Goal: Task Accomplishment & Management: Complete application form

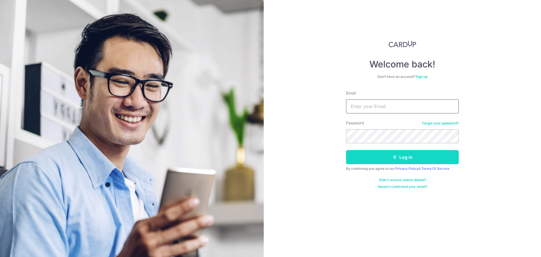
type input "[EMAIL_ADDRESS][DOMAIN_NAME]"
click at [383, 161] on button "Log in" at bounding box center [402, 157] width 113 height 14
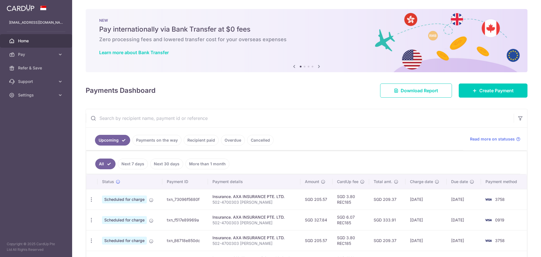
scroll to position [28, 0]
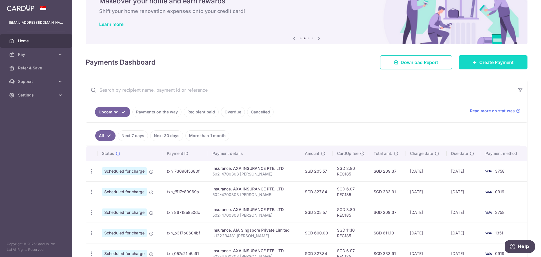
click at [502, 64] on span "Create Payment" at bounding box center [496, 62] width 34 height 7
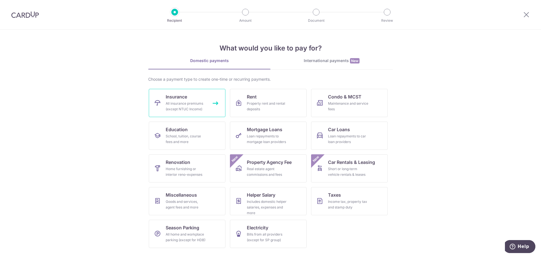
click at [201, 99] on link "Insurance All insurance premiums (except NTUC Income)" at bounding box center [187, 103] width 77 height 28
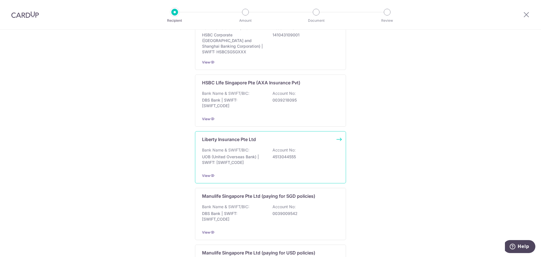
scroll to position [479, 0]
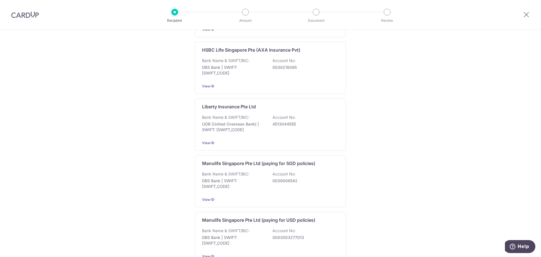
drag, startPoint x: 227, startPoint y: 179, endPoint x: 182, endPoint y: 180, distance: 44.8
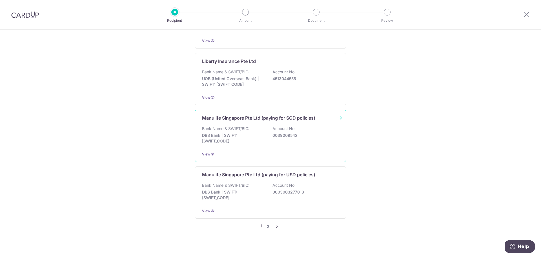
scroll to position [525, 0]
click at [244, 132] on p "DBS Bank | SWIFT: DBSSSGSGXXX" at bounding box center [233, 137] width 63 height 11
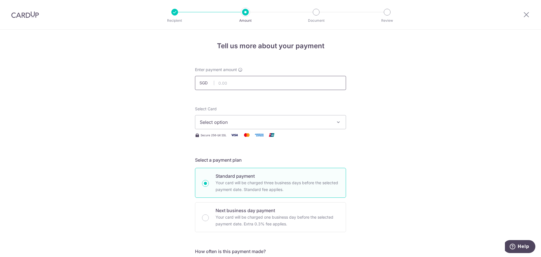
click at [229, 79] on input "text" at bounding box center [270, 83] width 151 height 14
type input "785.47"
click at [217, 122] on span "Select option" at bounding box center [265, 122] width 131 height 7
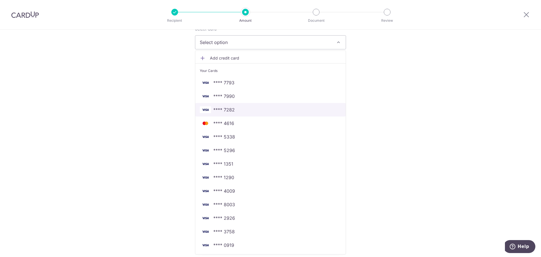
scroll to position [84, 0]
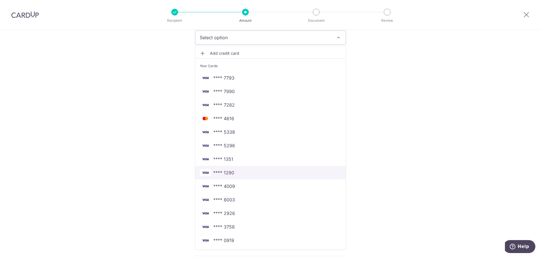
click at [235, 173] on span "**** 1290" at bounding box center [270, 172] width 141 height 7
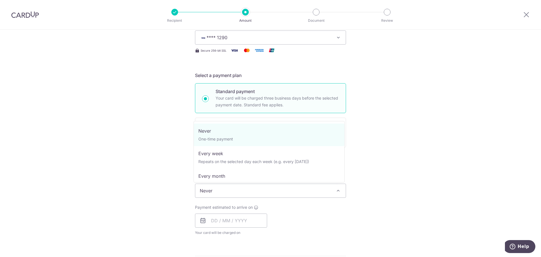
click at [233, 193] on span "Never" at bounding box center [270, 191] width 150 height 14
select select "3"
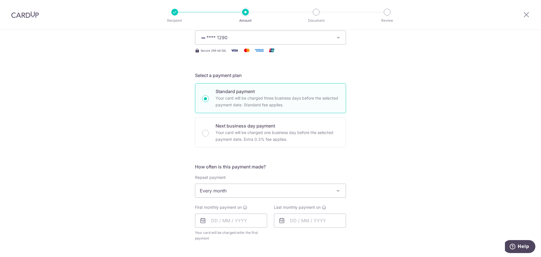
scroll to position [113, 0]
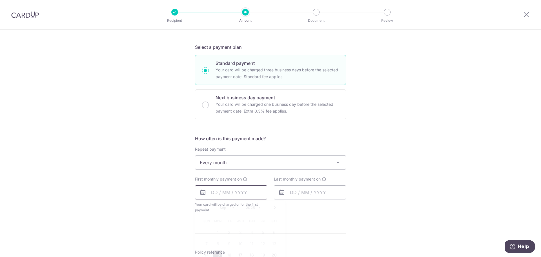
click at [246, 192] on input "text" at bounding box center [231, 192] width 72 height 14
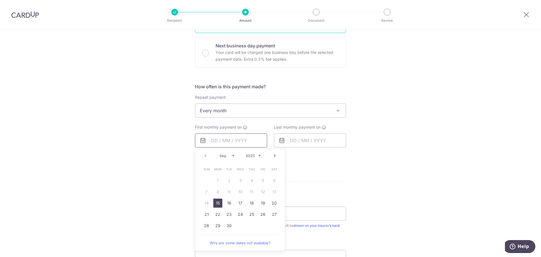
scroll to position [169, 0]
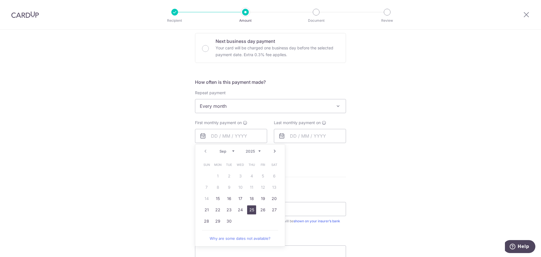
click at [247, 208] on link "25" at bounding box center [251, 209] width 9 height 9
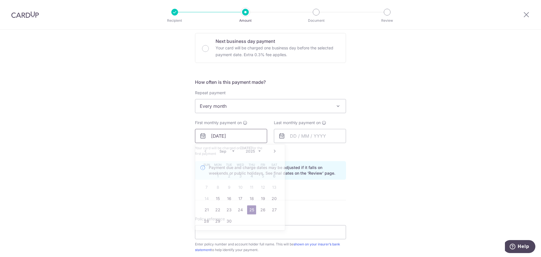
click at [259, 136] on input "[DATE]" at bounding box center [231, 136] width 72 height 14
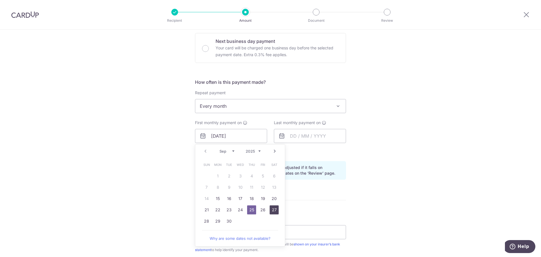
click at [270, 210] on link "27" at bounding box center [274, 209] width 9 height 9
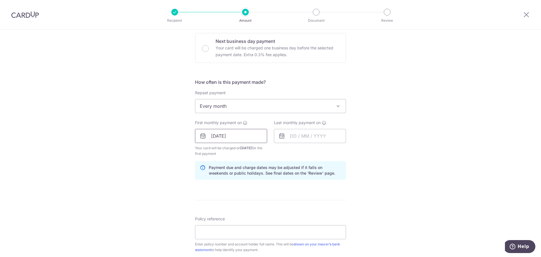
click at [245, 132] on input "27/09/2025" at bounding box center [231, 136] width 72 height 14
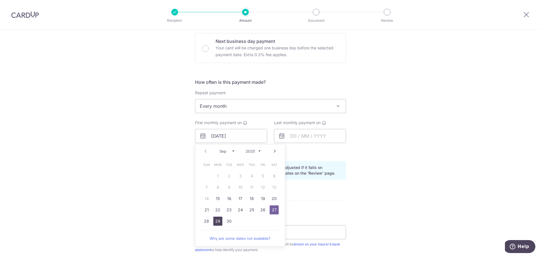
click at [213, 218] on link "29" at bounding box center [217, 220] width 9 height 9
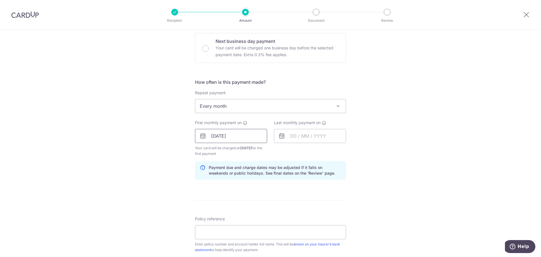
click at [240, 135] on input "29/09/2025" at bounding box center [231, 136] width 72 height 14
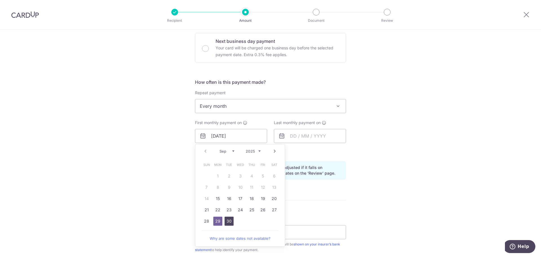
click at [230, 220] on link "30" at bounding box center [228, 220] width 9 height 9
type input "[DATE]"
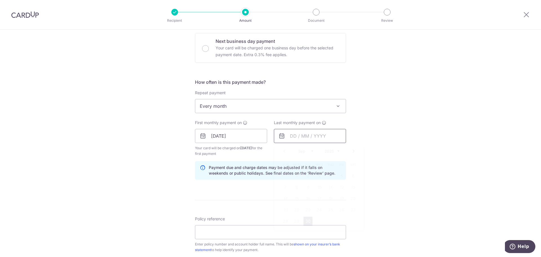
click at [290, 135] on input "text" at bounding box center [310, 136] width 72 height 14
click at [310, 151] on select "Sep Oct Nov Dec" at bounding box center [305, 151] width 15 height 5
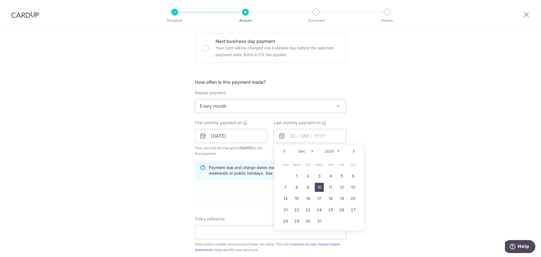
click at [318, 187] on link "10" at bounding box center [319, 186] width 9 height 9
type input "[DATE]"
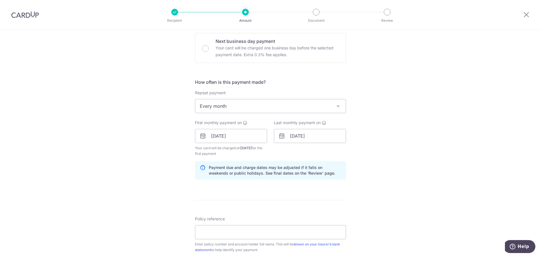
click at [164, 149] on div "Tell us more about your payment Enter payment amount SGD 785.47 785.47 Select C…" at bounding box center [270, 130] width 541 height 538
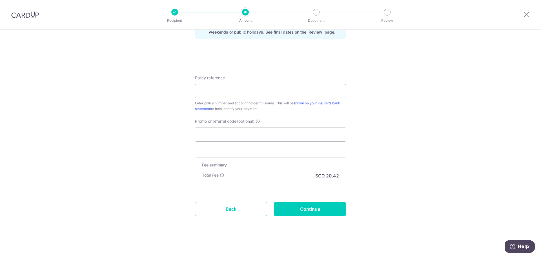
scroll to position [253, 0]
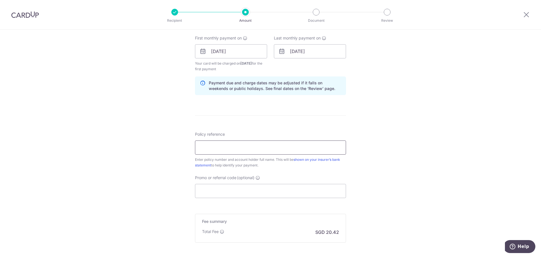
click at [216, 144] on input "Policy reference" at bounding box center [270, 147] width 151 height 14
paste input "‪1452082948"
click at [235, 148] on input "‪1452082948" at bounding box center [270, 147] width 151 height 14
type input "‪1452082948 Yan Yan"
click at [221, 194] on input "Promo or referral code (optional)" at bounding box center [270, 191] width 151 height 14
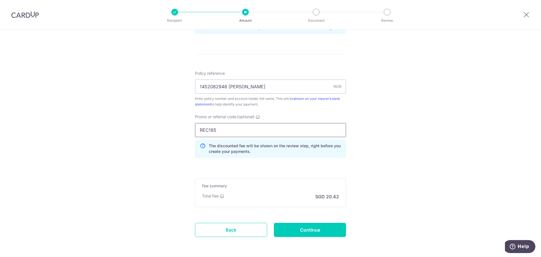
scroll to position [337, 0]
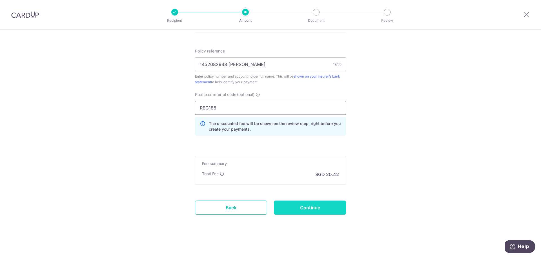
type input "REC185"
click at [302, 204] on input "Continue" at bounding box center [310, 207] width 72 height 14
type input "Create Schedule"
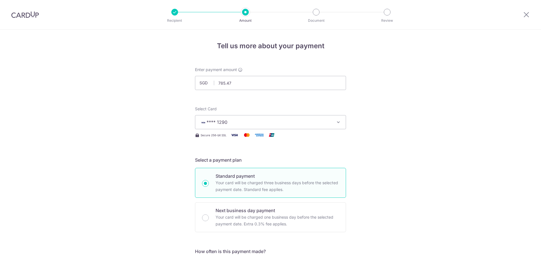
scroll to position [316, 0]
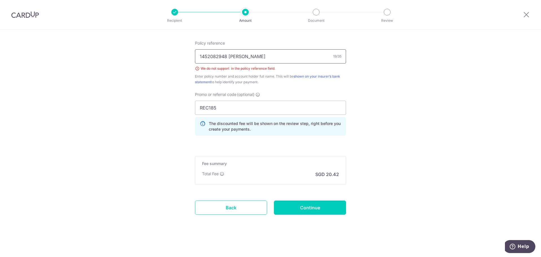
click at [250, 54] on input "‪1452082948 [PERSON_NAME]" at bounding box center [270, 56] width 151 height 14
drag, startPoint x: 250, startPoint y: 54, endPoint x: 239, endPoint y: 54, distance: 11.3
click at [239, 54] on input "‪1452082948 [PERSON_NAME]" at bounding box center [270, 56] width 151 height 14
click at [199, 56] on input "‪1452082948 Yan Yan" at bounding box center [270, 56] width 151 height 14
drag, startPoint x: 247, startPoint y: 55, endPoint x: 227, endPoint y: 55, distance: 19.7
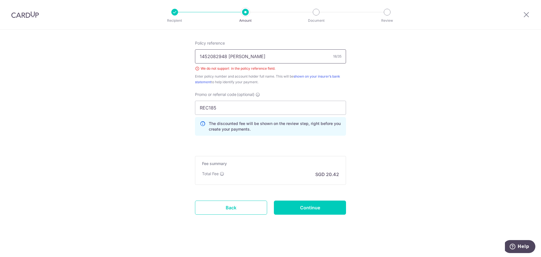
click at [227, 55] on input "1452082948 Yan Yan" at bounding box center [270, 56] width 151 height 14
type input "1452082948 Yan Yan"
click at [286, 209] on input "Continue" at bounding box center [310, 207] width 72 height 14
type input "Create Schedule"
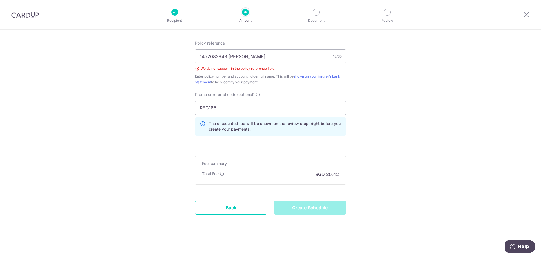
click at [266, 65] on div "Policy reference 1452082948 Yan Yan 18/35 We do not support ‪ in the policy ref…" at bounding box center [270, 62] width 151 height 44
click at [265, 59] on input "1452082948 Yan Yan" at bounding box center [270, 56] width 151 height 14
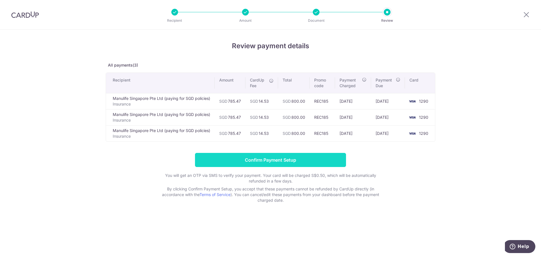
click at [296, 161] on input "Confirm Payment Setup" at bounding box center [270, 160] width 151 height 14
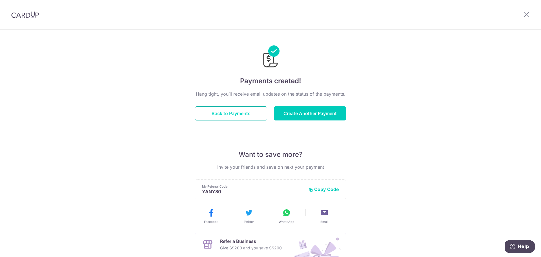
click at [213, 113] on button "Back to Payments" at bounding box center [231, 113] width 72 height 14
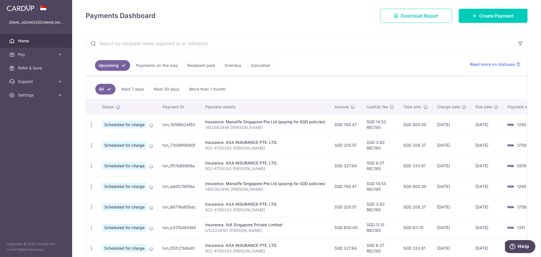
scroll to position [84, 0]
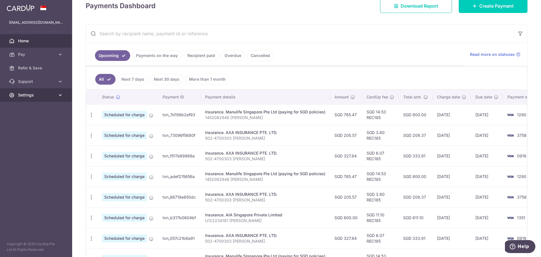
click at [32, 94] on span "Settings" at bounding box center [36, 95] width 37 height 6
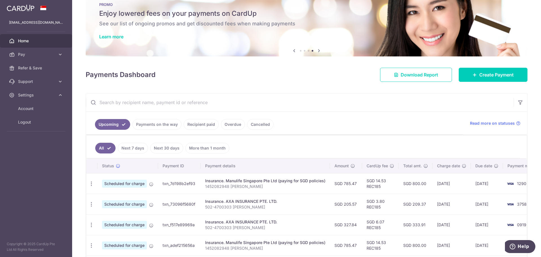
scroll to position [13, 0]
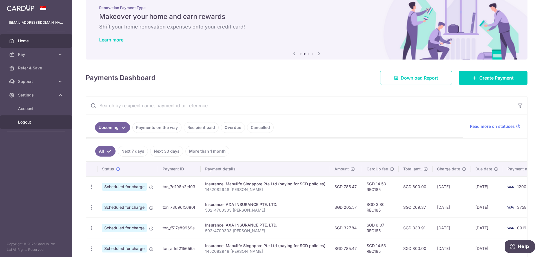
click at [31, 120] on span "Logout" at bounding box center [36, 122] width 37 height 6
